Goal: Task Accomplishment & Management: Use online tool/utility

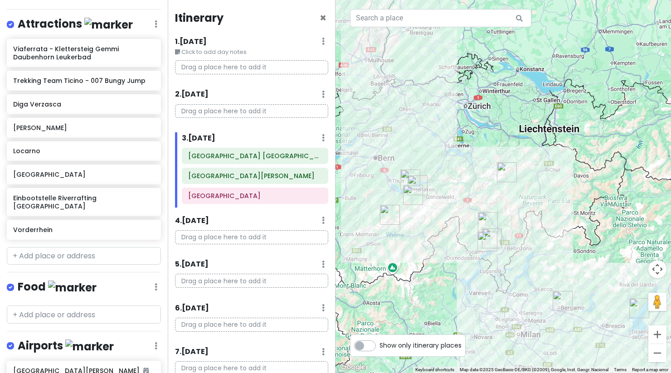
scroll to position [210, 0]
click at [63, 248] on input "text" at bounding box center [84, 256] width 154 height 18
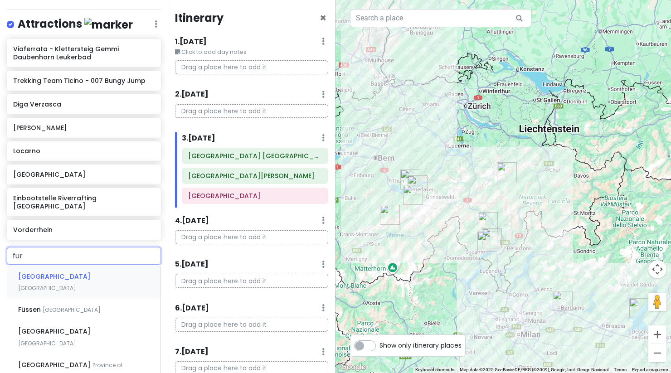
type input "furk"
click at [50, 272] on span "Furka Pass" at bounding box center [36, 276] width 37 height 9
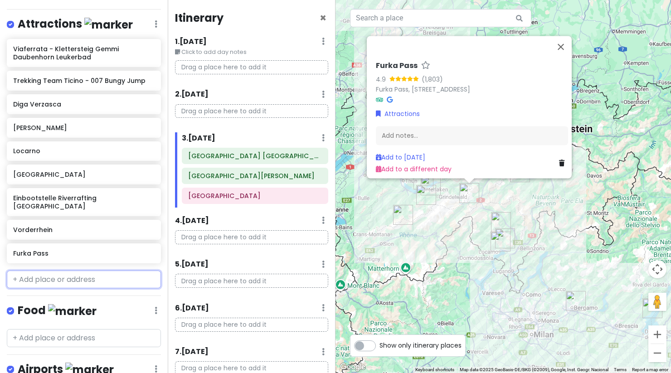
click at [77, 272] on input "text" at bounding box center [84, 280] width 154 height 18
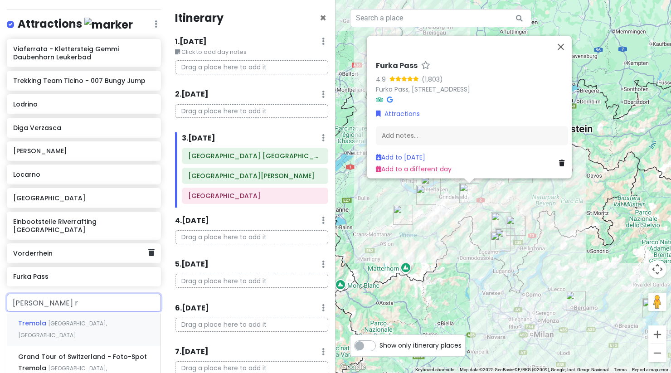
type input "[PERSON_NAME] ro"
click at [67, 319] on span "[GEOGRAPHIC_DATA], [GEOGRAPHIC_DATA]" at bounding box center [62, 328] width 89 height 19
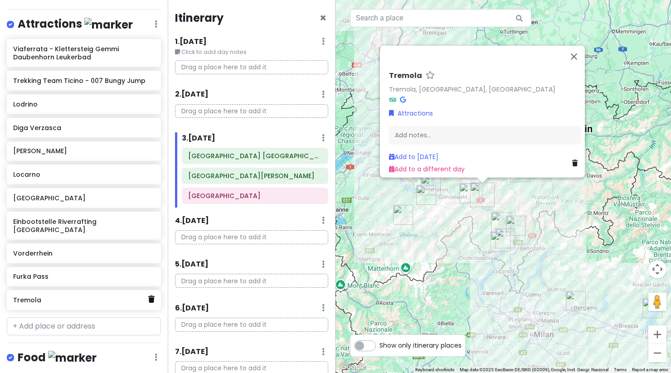
click at [148, 295] on icon at bounding box center [151, 298] width 6 height 7
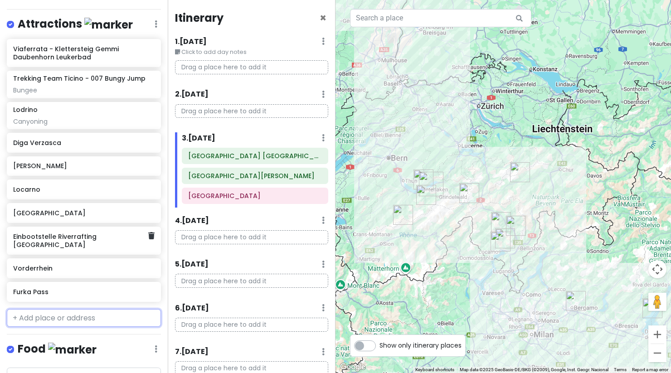
paste input "[GEOGRAPHIC_DATA]"
type input "[GEOGRAPHIC_DATA]"
click at [76, 346] on span "[GEOGRAPHIC_DATA]" at bounding box center [47, 350] width 58 height 8
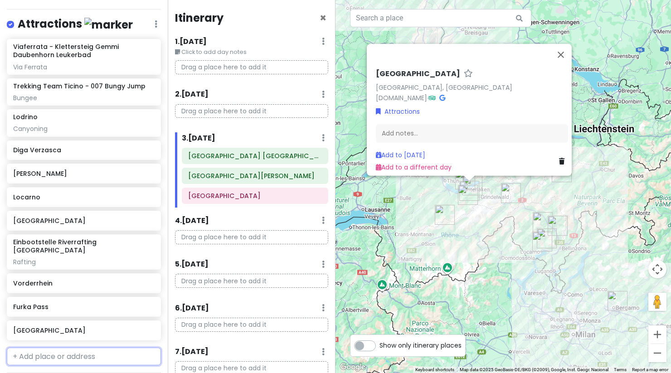
click at [69, 348] on input "text" at bounding box center [84, 357] width 154 height 18
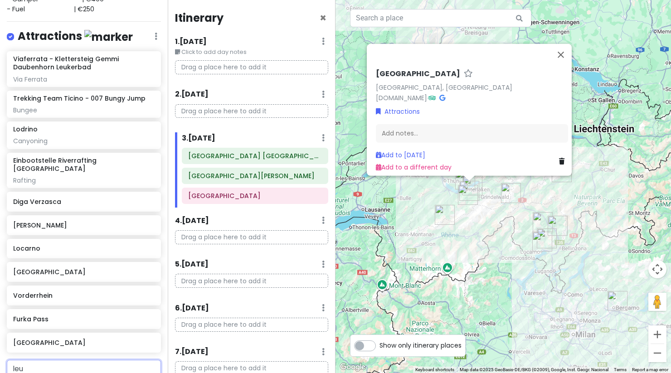
scroll to position [200, 0]
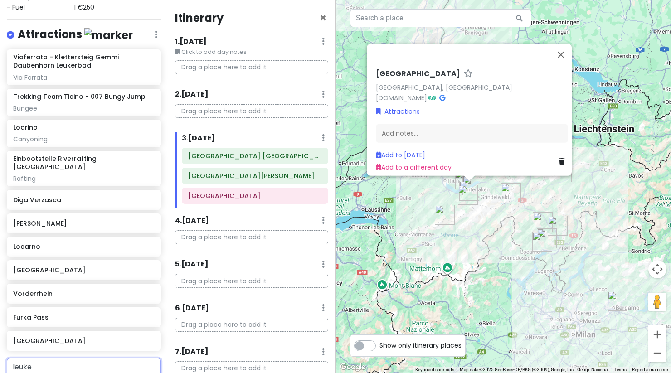
type input "leuker"
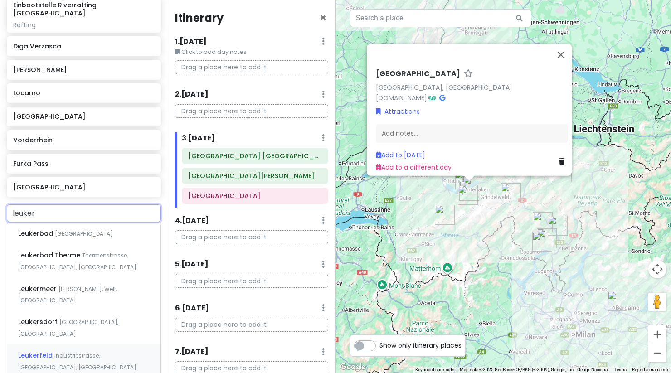
scroll to position [354, 0]
click at [83, 229] on div "Leukerbad [GEOGRAPHIC_DATA]" at bounding box center [83, 233] width 153 height 22
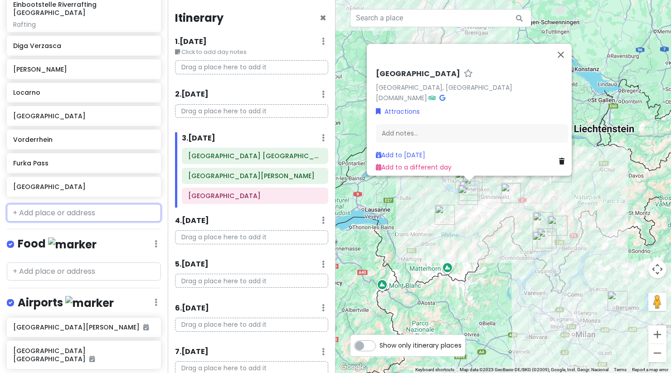
scroll to position [377, 0]
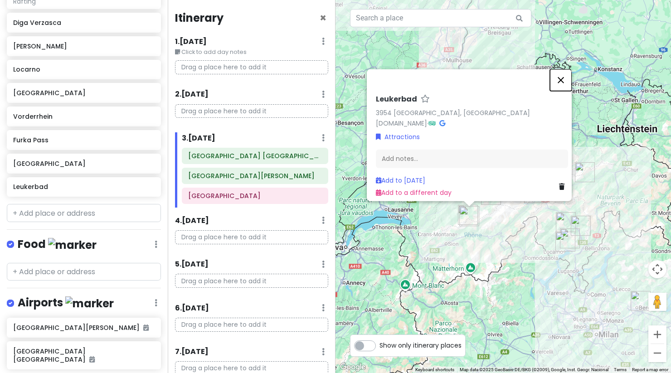
click at [566, 73] on button "Close" at bounding box center [561, 80] width 22 height 22
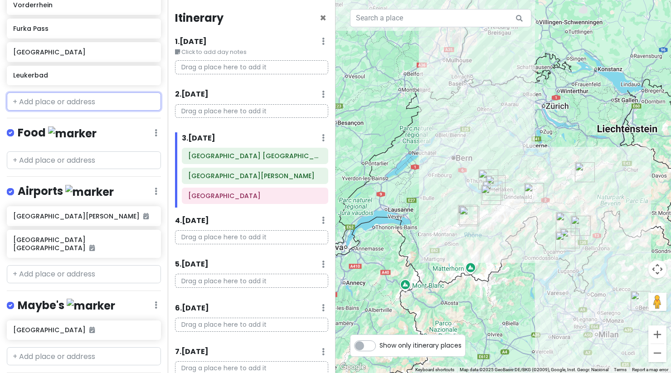
scroll to position [491, 0]
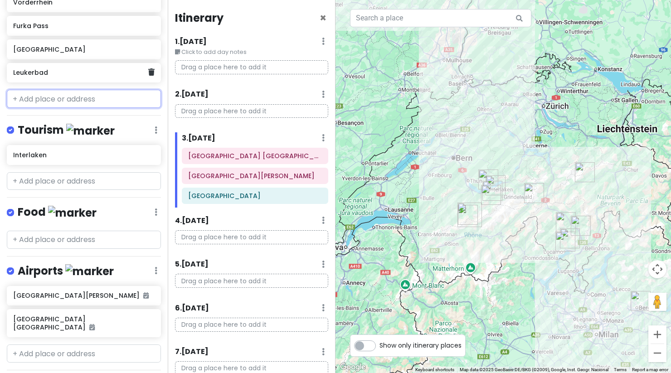
click at [93, 69] on div "Leukerbad" at bounding box center [80, 73] width 135 height 13
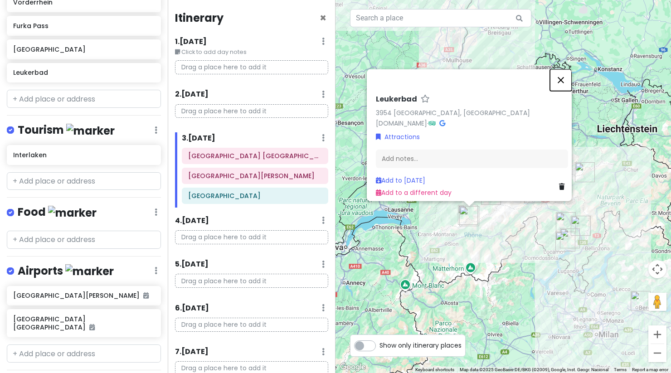
click at [567, 77] on button "Close" at bounding box center [561, 80] width 22 height 22
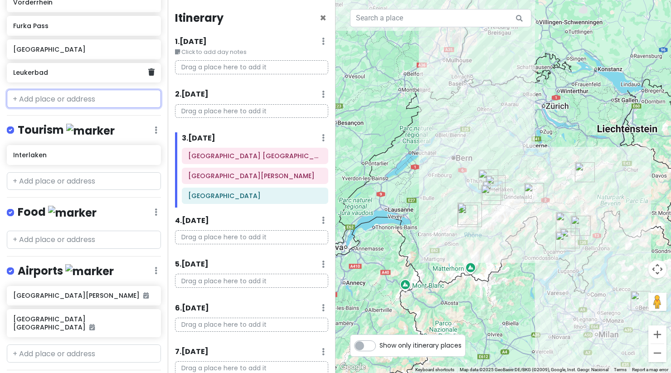
click at [146, 71] on div "Leukerbad" at bounding box center [84, 73] width 154 height 20
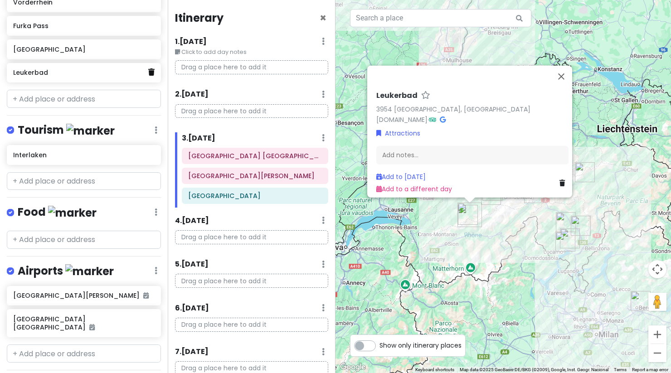
click at [148, 68] on icon at bounding box center [151, 71] width 6 height 7
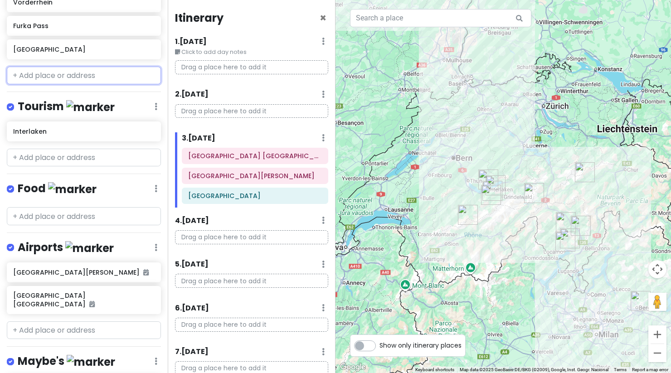
scroll to position [468, 0]
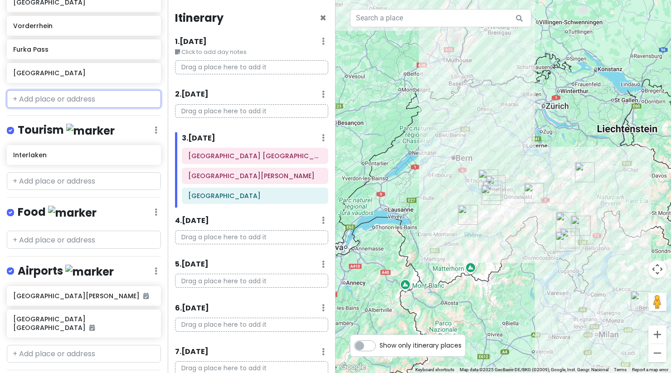
click at [145, 69] on h6 "[GEOGRAPHIC_DATA]" at bounding box center [83, 73] width 141 height 8
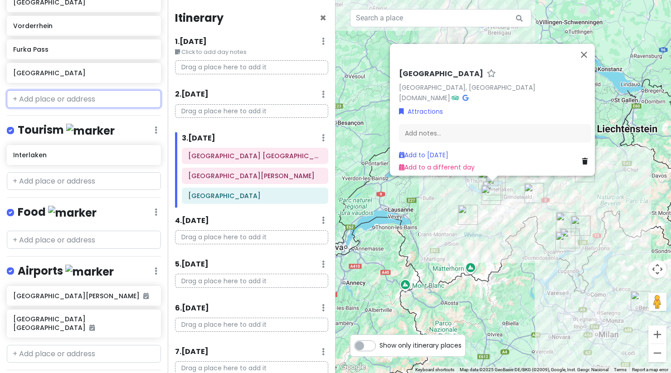
click at [114, 96] on input "text" at bounding box center [84, 99] width 154 height 18
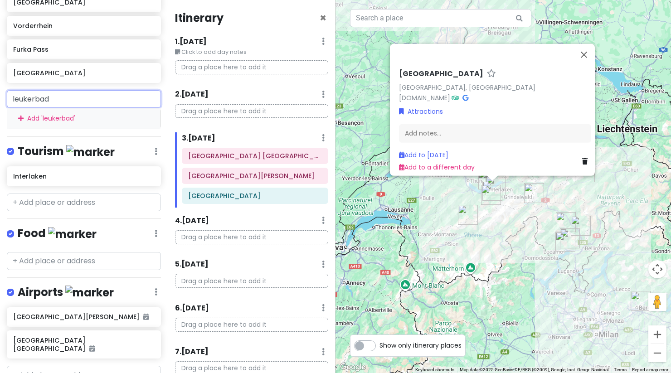
type input "leukerbad"
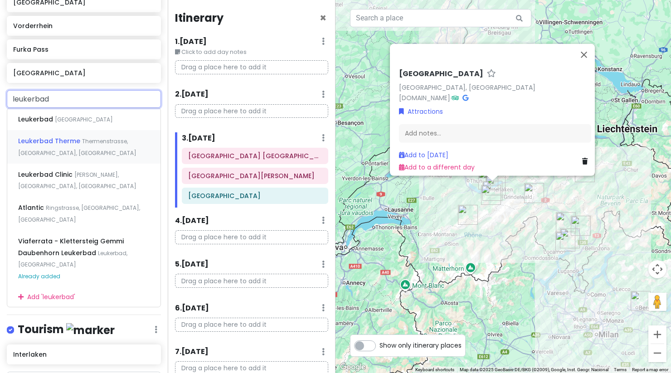
click at [48, 136] on span "Leukerbad Therme" at bounding box center [50, 140] width 64 height 9
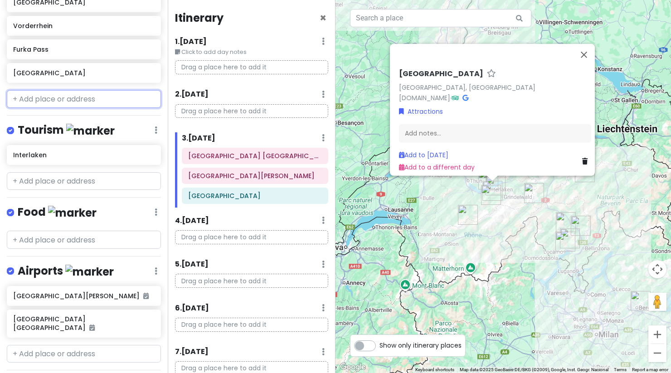
scroll to position [491, 0]
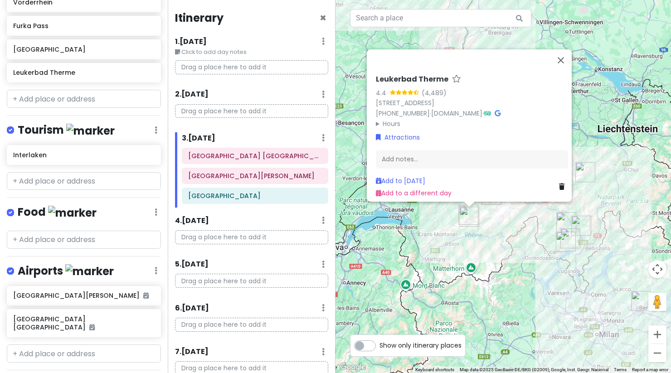
click at [417, 75] on h6 "Leukerbad Therme" at bounding box center [412, 80] width 72 height 10
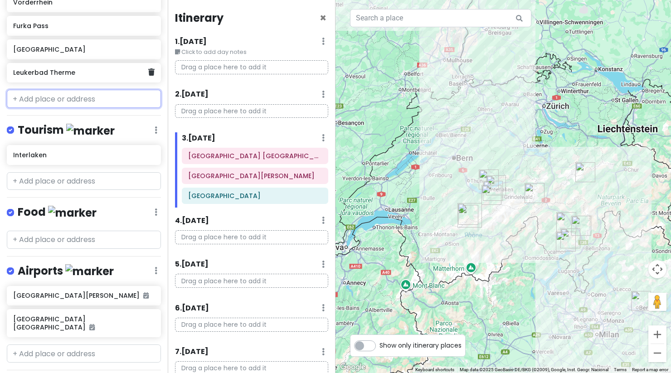
click at [87, 68] on h6 "Leukerbad Therme" at bounding box center [80, 72] width 135 height 8
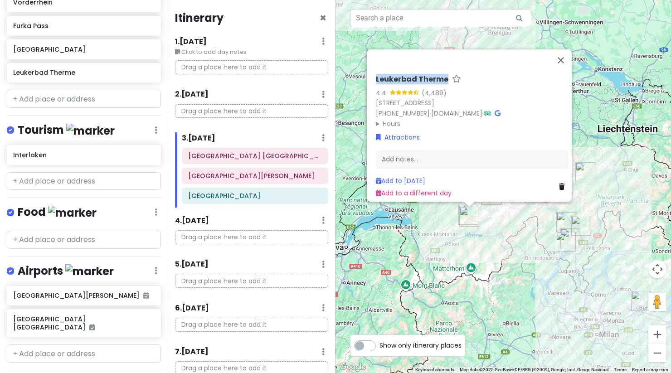
drag, startPoint x: 371, startPoint y: 64, endPoint x: 444, endPoint y: 76, distance: 73.9
click at [444, 76] on div "Leukerbad Therme 4.4 (4,489) [STREET_ADDRESS] [PHONE_NUMBER] · [DOMAIN_NAME] · …" at bounding box center [469, 125] width 205 height 152
copy div "Leukerbad Therme"
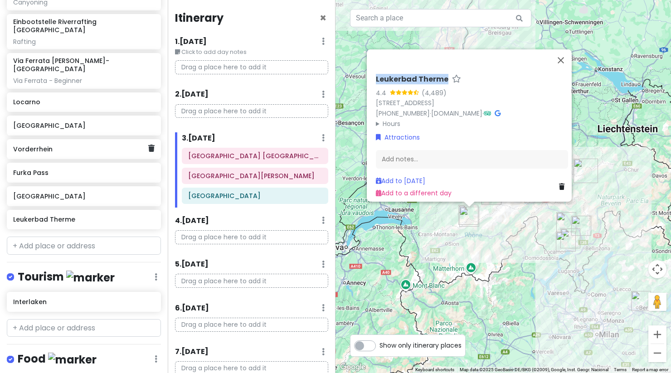
scroll to position [332, 0]
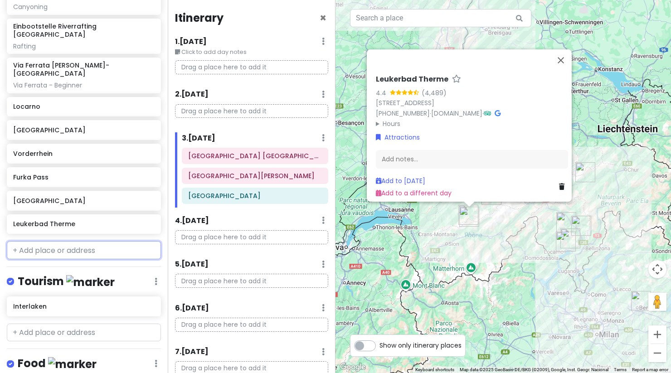
click at [69, 241] on input "text" at bounding box center [84, 250] width 154 height 18
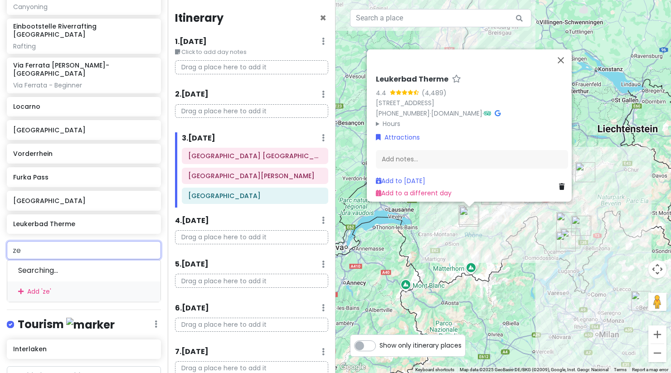
type input "zer"
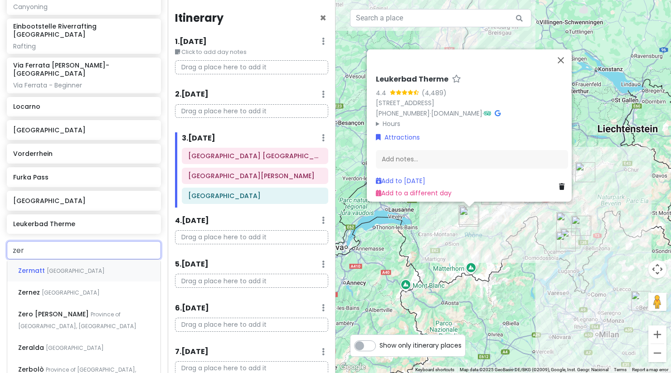
click at [48, 267] on span "[GEOGRAPHIC_DATA]" at bounding box center [76, 271] width 58 height 8
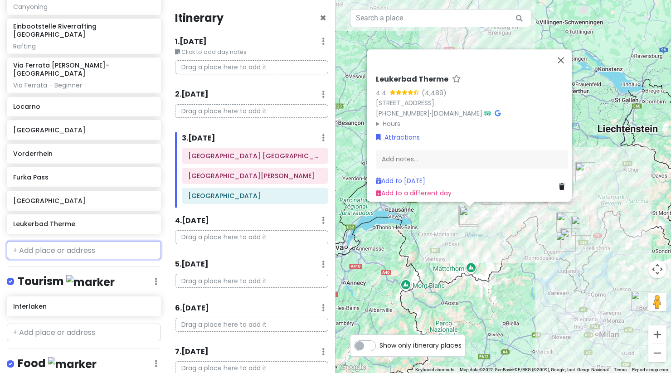
scroll to position [355, 0]
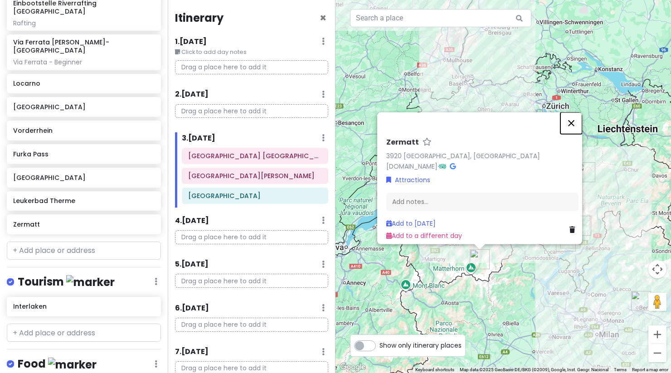
click at [576, 119] on button "Close" at bounding box center [571, 123] width 22 height 22
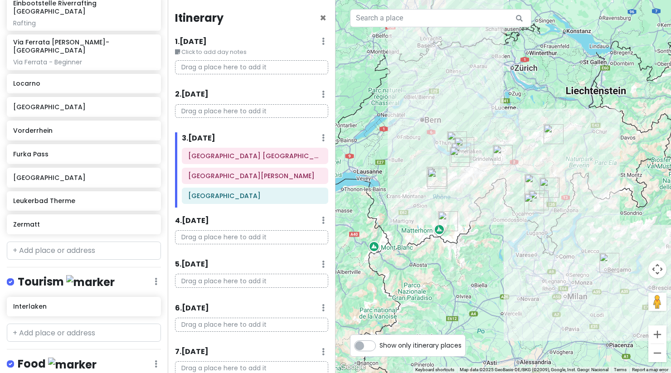
drag, startPoint x: 510, startPoint y: 236, endPoint x: 478, endPoint y: 198, distance: 50.1
click at [478, 198] on div at bounding box center [502, 186] width 335 height 373
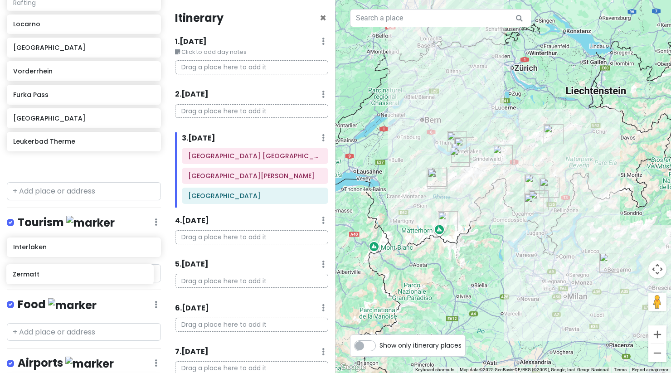
scroll to position [421, 0]
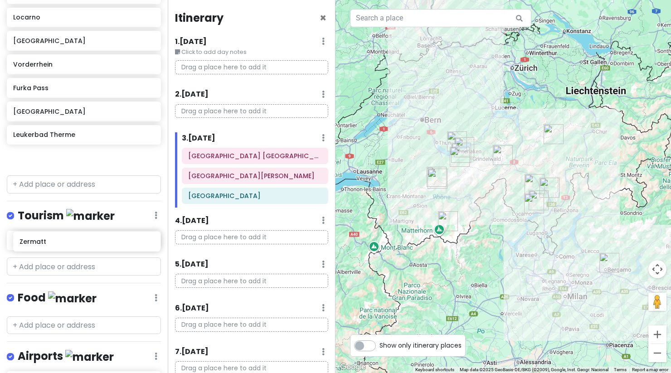
drag, startPoint x: 56, startPoint y: 240, endPoint x: 63, endPoint y: 246, distance: 9.0
click at [63, 246] on div "Interlaken Trip Private Change Dates Make a Copy Delete Trip Go Pro ⚡️ Give Fee…" at bounding box center [84, 186] width 168 height 373
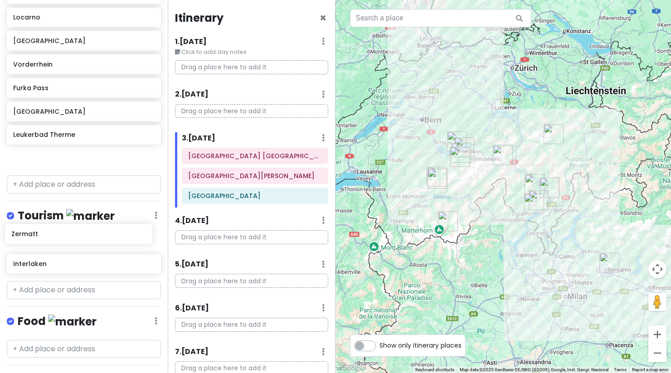
drag, startPoint x: 61, startPoint y: 144, endPoint x: 59, endPoint y: 237, distance: 92.9
click at [59, 237] on div "Interlaken Trip Private Change Dates Make a Copy Delete Trip Go Pro ⚡️ Give Fee…" at bounding box center [84, 186] width 168 height 373
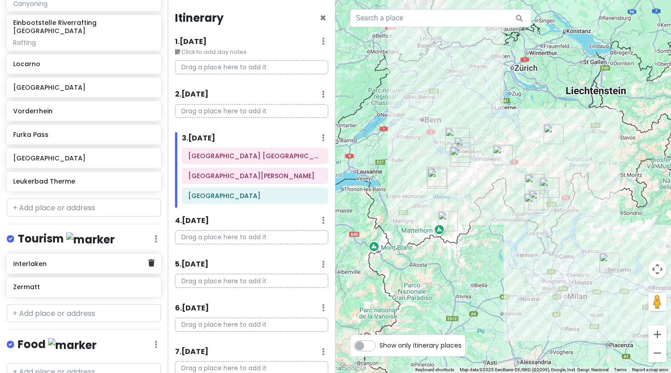
scroll to position [375, 0]
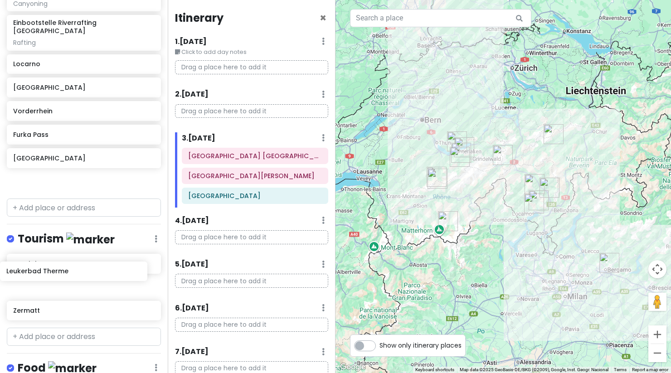
drag, startPoint x: 72, startPoint y: 165, endPoint x: 64, endPoint y: 272, distance: 107.6
click at [64, 272] on div "Interlaken Trip Private Change Dates Make a Copy Delete Trip Go Pro ⚡️ Give Fee…" at bounding box center [84, 186] width 168 height 373
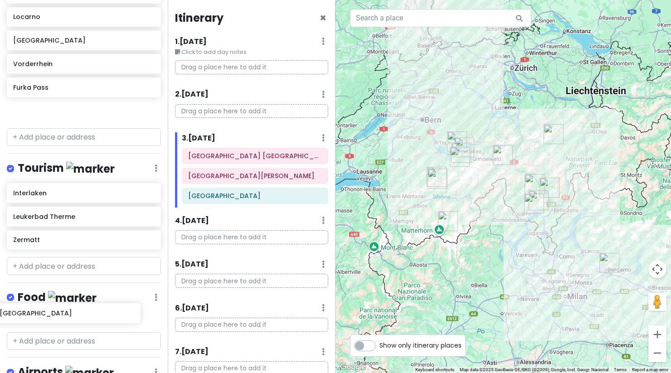
scroll to position [451, 0]
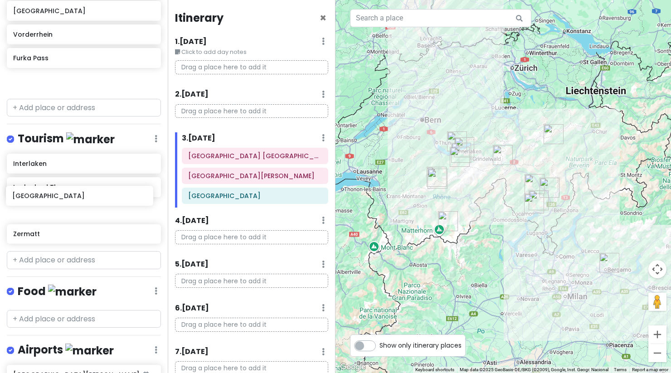
drag, startPoint x: 74, startPoint y: 189, endPoint x: 73, endPoint y: 197, distance: 8.2
click at [73, 197] on div "Interlaken Trip Private Change Dates Make a Copy Delete Trip Go Pro ⚡️ Give Fee…" at bounding box center [84, 186] width 168 height 373
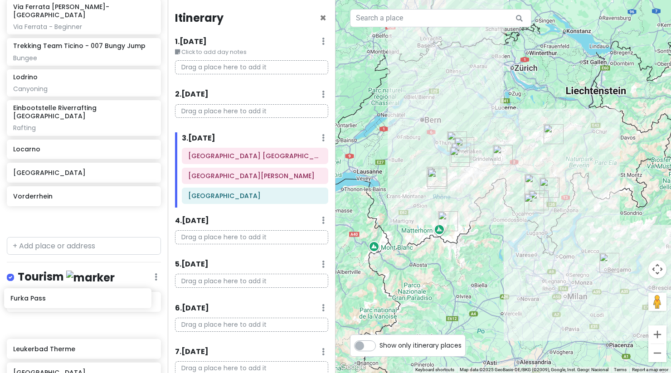
drag, startPoint x: 68, startPoint y: 218, endPoint x: 65, endPoint y: 300, distance: 82.5
click at [65, 300] on div "Interlaken Trip Private Change Dates Make a Copy Delete Trip Go Pro ⚡️ Give Fee…" at bounding box center [84, 186] width 168 height 373
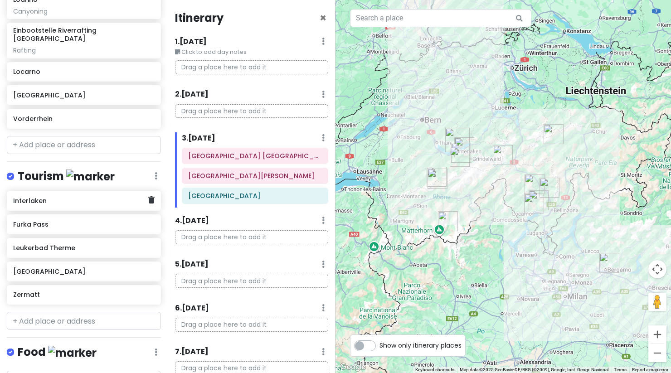
scroll to position [398, 0]
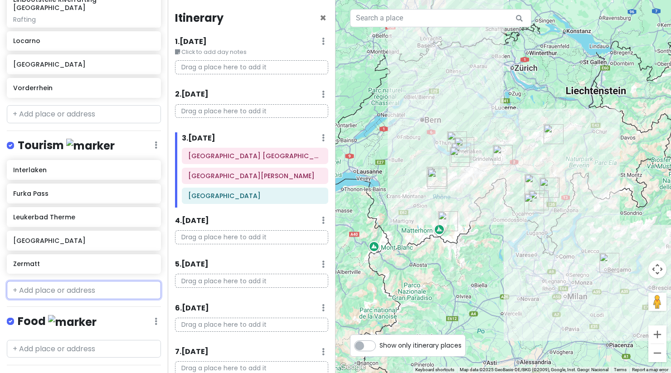
click at [68, 281] on input "text" at bounding box center [84, 290] width 154 height 18
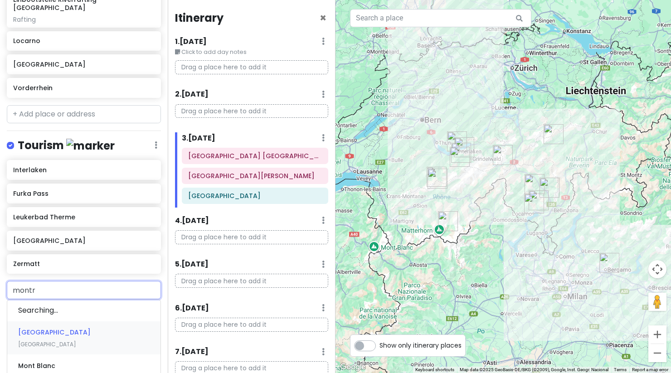
type input "montre"
click at [58, 319] on span "[GEOGRAPHIC_DATA]" at bounding box center [47, 323] width 58 height 8
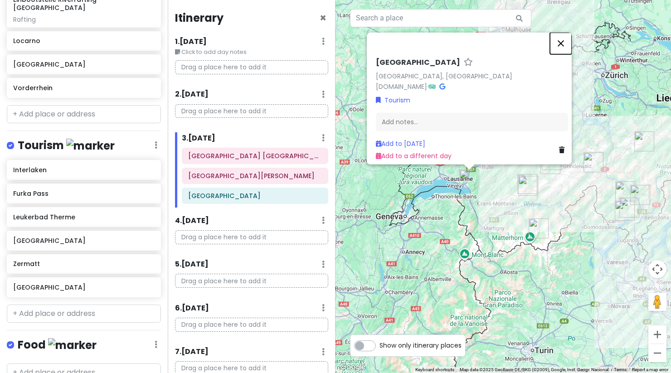
click at [563, 42] on button "Close" at bounding box center [561, 43] width 22 height 22
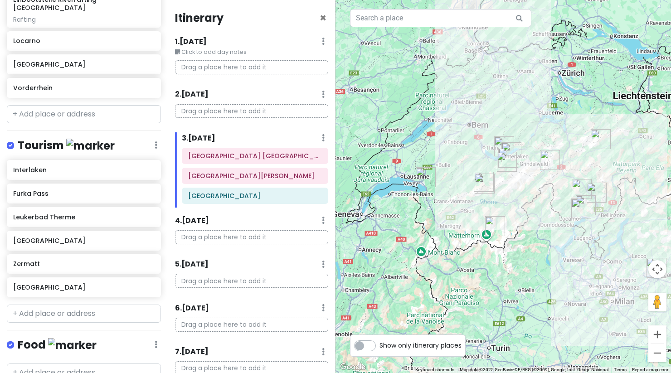
drag, startPoint x: 507, startPoint y: 205, endPoint x: 462, endPoint y: 203, distance: 44.9
click at [462, 203] on div at bounding box center [502, 186] width 335 height 373
click at [80, 304] on input "text" at bounding box center [84, 313] width 154 height 18
paste input "Jungfraujoch"
type input "Jungfraujoch"
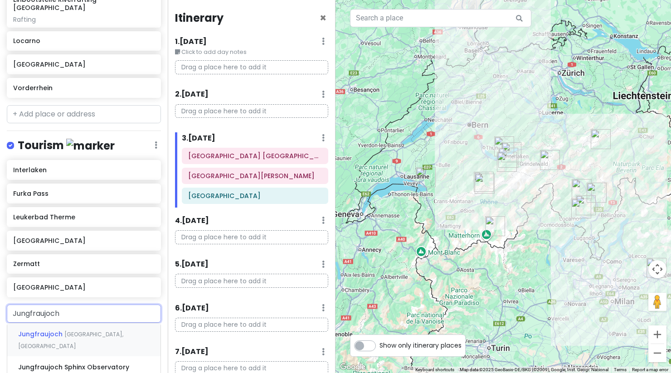
click at [60, 329] on span "Jungfraujoch" at bounding box center [41, 333] width 46 height 9
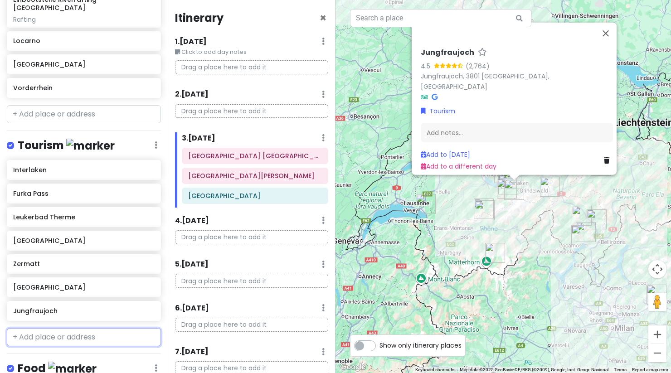
click at [68, 328] on input "text" at bounding box center [84, 337] width 154 height 18
paste input "Schilthorn"
type input "Schilthorn"
click at [71, 354] on span "[GEOGRAPHIC_DATA], [GEOGRAPHIC_DATA]" at bounding box center [65, 363] width 94 height 19
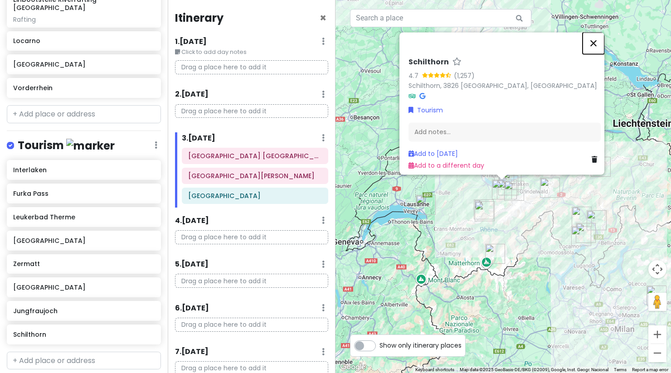
click at [594, 39] on button "Close" at bounding box center [593, 43] width 22 height 22
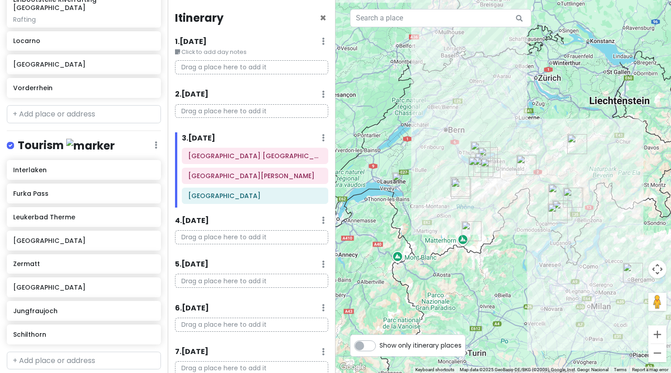
drag, startPoint x: 518, startPoint y: 248, endPoint x: 493, endPoint y: 225, distance: 33.7
click at [493, 225] on div at bounding box center [502, 186] width 335 height 373
click at [75, 352] on input "text" at bounding box center [84, 361] width 154 height 18
type input "tit"
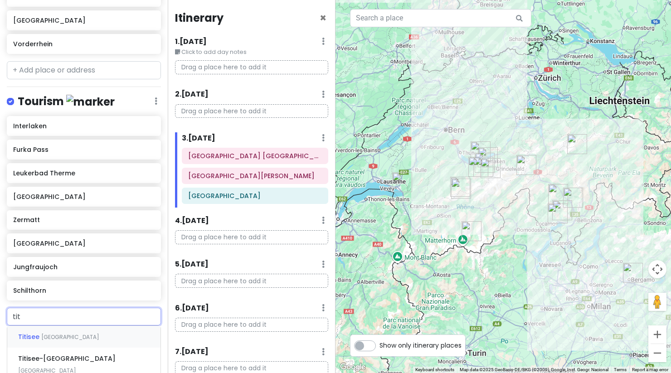
scroll to position [443, 0]
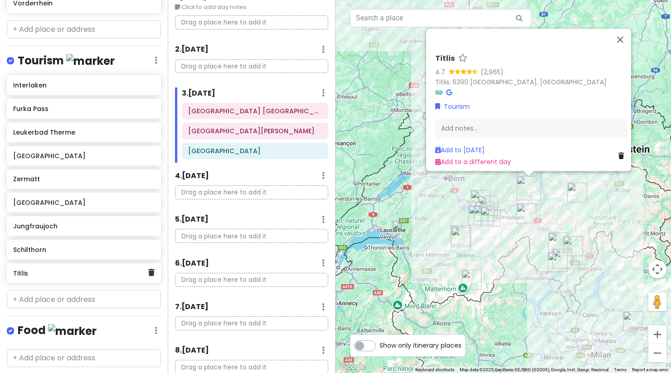
scroll to position [484, 0]
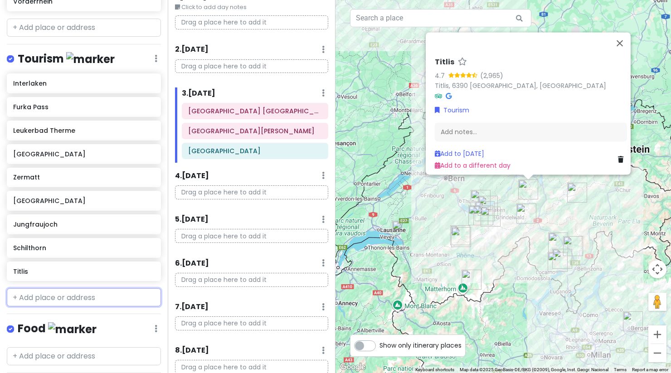
click at [82, 288] on input "text" at bounding box center [84, 297] width 154 height 18
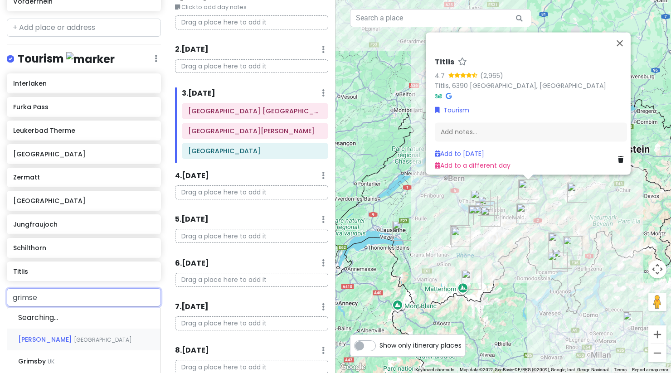
type input "grimsel"
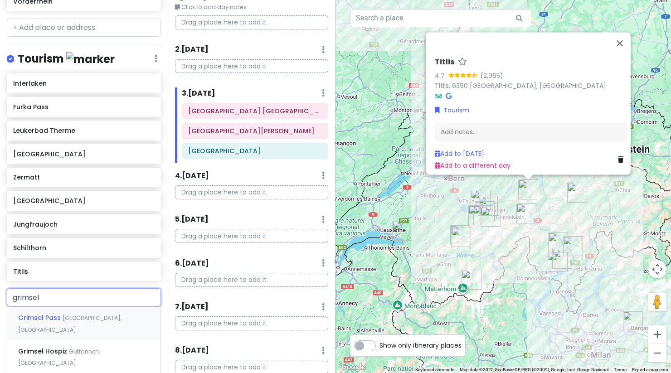
click at [68, 314] on span "[GEOGRAPHIC_DATA], [GEOGRAPHIC_DATA]" at bounding box center [69, 323] width 103 height 19
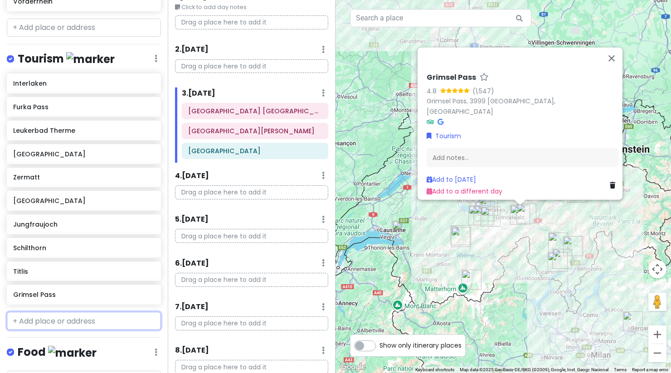
click at [63, 312] on input "text" at bounding box center [84, 321] width 154 height 18
type input "sust"
click at [59, 338] on span "[GEOGRAPHIC_DATA], [GEOGRAPHIC_DATA]" at bounding box center [68, 347] width 100 height 19
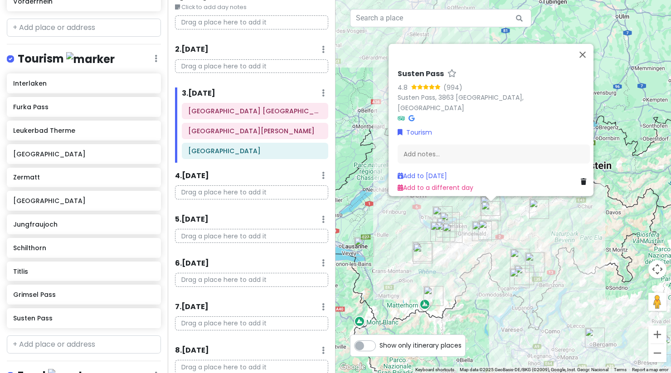
drag, startPoint x: 516, startPoint y: 265, endPoint x: 476, endPoint y: 281, distance: 43.1
click at [476, 281] on div "Susten Pass 4.8 (994) Susten Pass, 3863 [GEOGRAPHIC_DATA], [GEOGRAPHIC_DATA] To…" at bounding box center [502, 186] width 335 height 373
click at [530, 229] on div "Susten Pass 4.8 (994) Susten Pass, 3863 [GEOGRAPHIC_DATA], [GEOGRAPHIC_DATA] To…" at bounding box center [502, 186] width 335 height 373
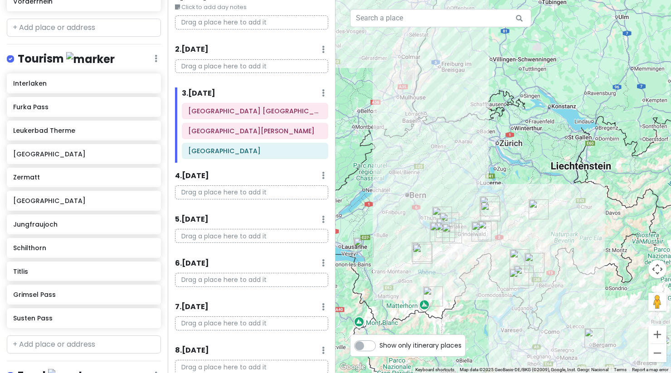
click at [487, 200] on img "Titlis" at bounding box center [489, 206] width 20 height 20
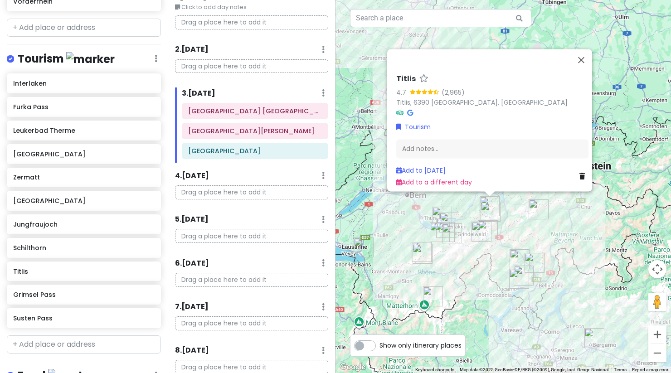
click at [490, 213] on img "Susten Pass" at bounding box center [490, 212] width 20 height 20
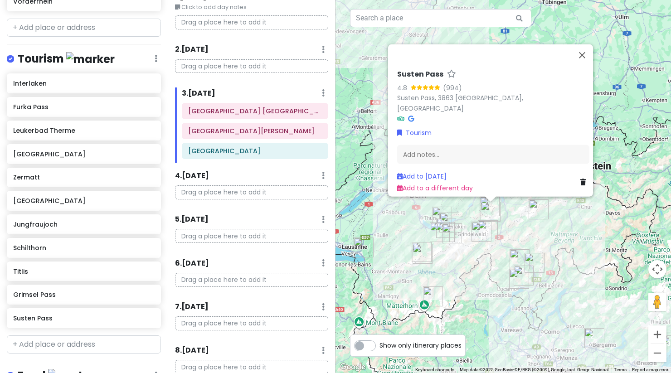
click at [488, 232] on img "Grimsel Pass" at bounding box center [481, 232] width 20 height 20
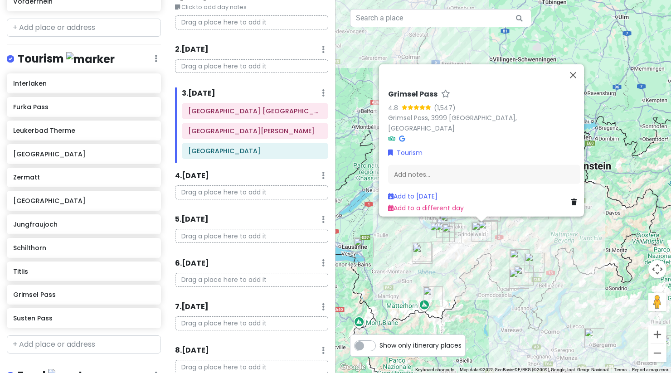
click at [478, 238] on img "Grimsel Pass" at bounding box center [481, 232] width 20 height 20
click at [481, 226] on img "Grimsel Pass" at bounding box center [481, 232] width 20 height 20
click at [478, 231] on img "Grimsel Pass" at bounding box center [481, 232] width 20 height 20
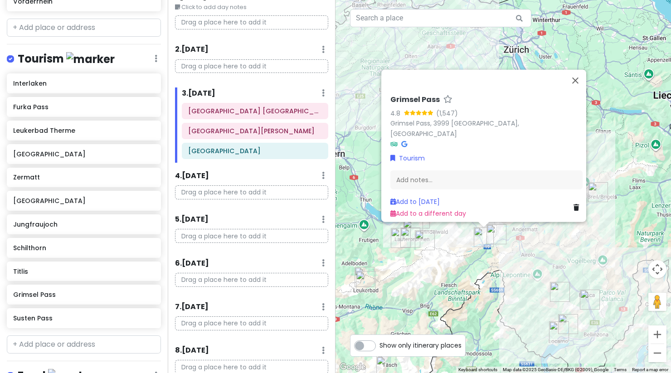
click at [490, 235] on img "Grimsel Pass" at bounding box center [484, 237] width 20 height 20
click at [493, 235] on img "Furka Pass" at bounding box center [496, 234] width 20 height 20
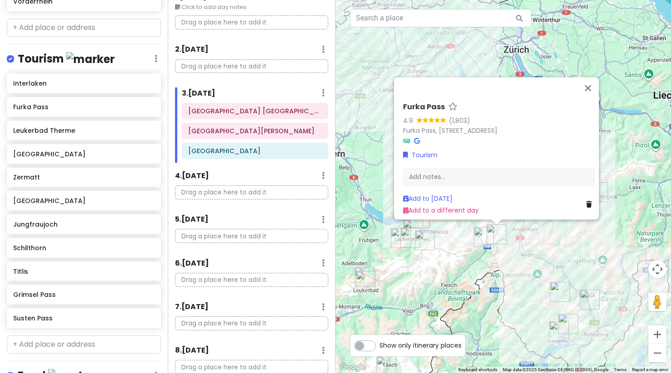
click at [507, 248] on div "Furka Pass 4.9 (1,803) [GEOGRAPHIC_DATA], 3999 [GEOGRAPHIC_DATA], [GEOGRAPHIC_D…" at bounding box center [502, 186] width 335 height 373
